Goal: Check status

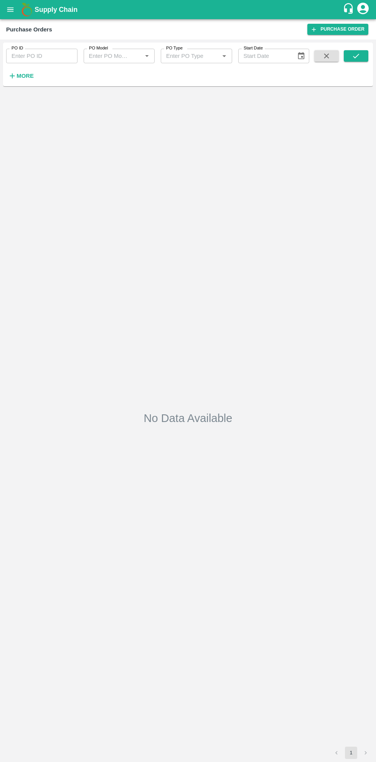
click at [15, 11] on button "open drawer" at bounding box center [11, 10] width 18 height 18
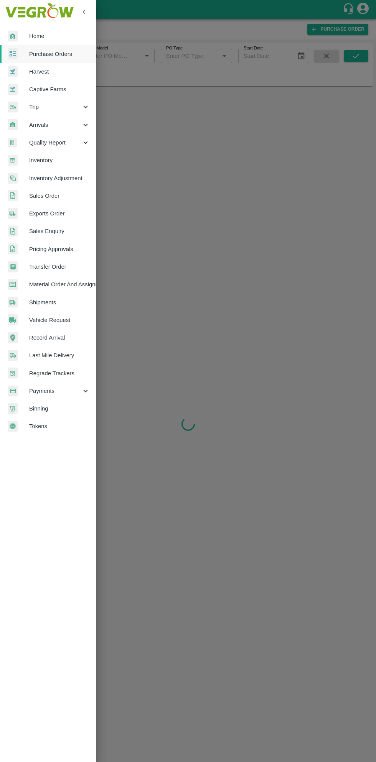
click at [56, 393] on span "Payments" at bounding box center [55, 391] width 52 height 8
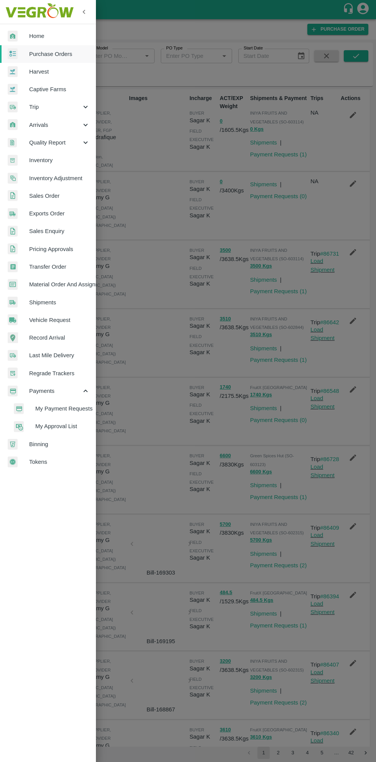
click at [69, 410] on span "My Payment Requests" at bounding box center [62, 409] width 54 height 8
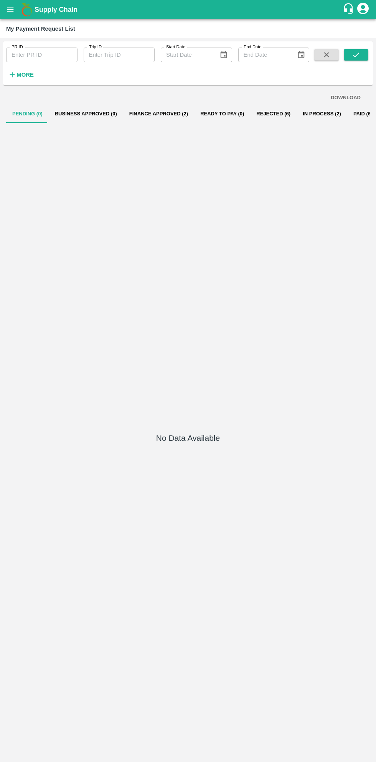
click at [152, 111] on button "Finance Approved (2)" at bounding box center [158, 114] width 71 height 18
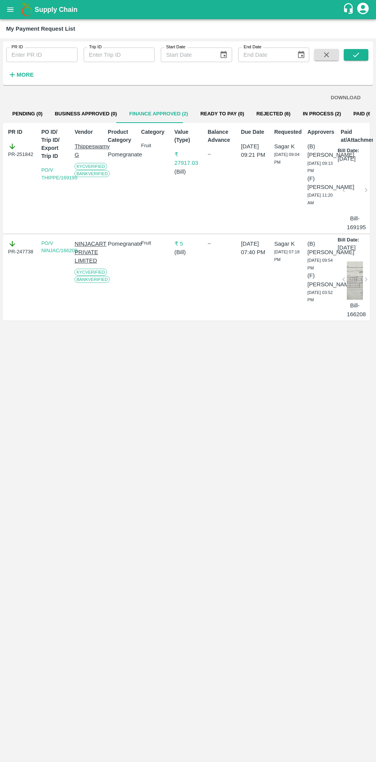
click at [317, 109] on button "In Process (2)" at bounding box center [321, 114] width 51 height 18
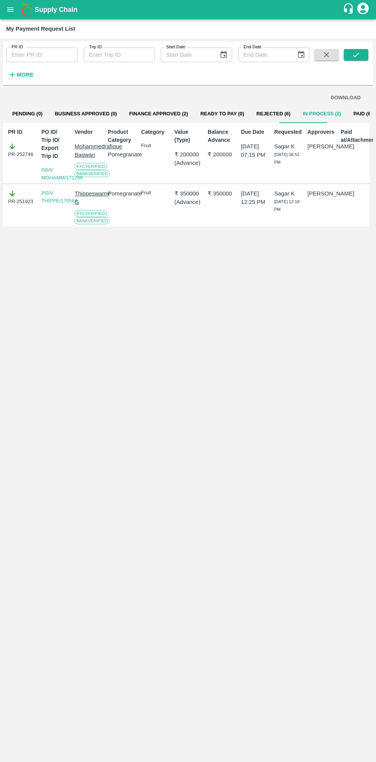
click at [160, 114] on button "Finance Approved (2)" at bounding box center [158, 114] width 71 height 18
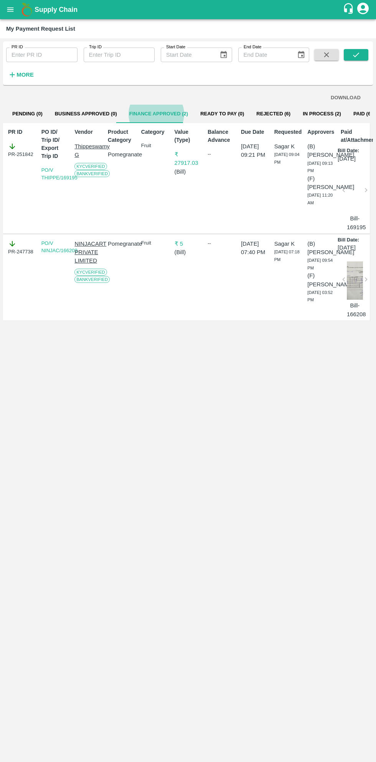
click at [306, 113] on button "In Process (2)" at bounding box center [321, 114] width 51 height 18
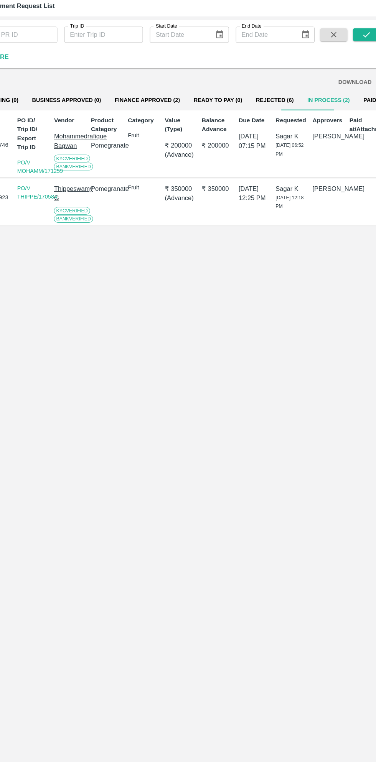
scroll to position [0, 5]
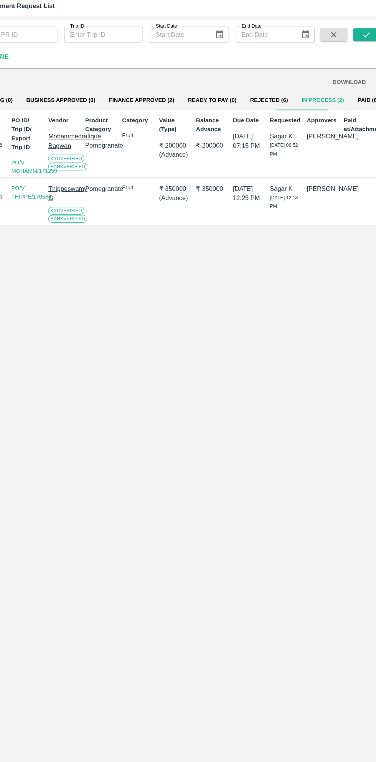
click at [342, 114] on button "Paid (667)" at bounding box center [360, 114] width 37 height 18
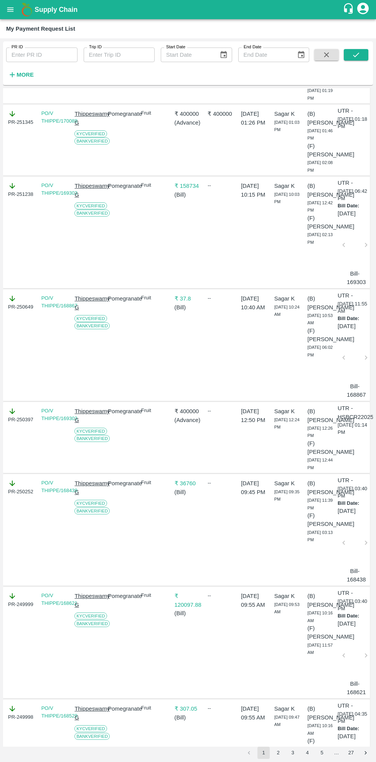
scroll to position [0, 0]
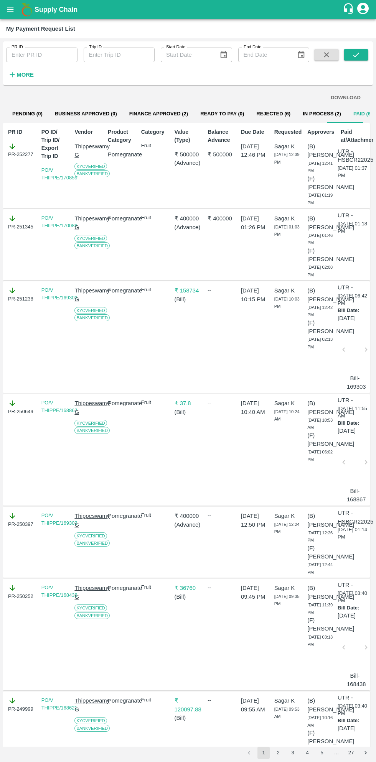
click at [164, 114] on button "Finance Approved (2)" at bounding box center [158, 114] width 71 height 18
